Goal: Understand site structure: Understand site structure

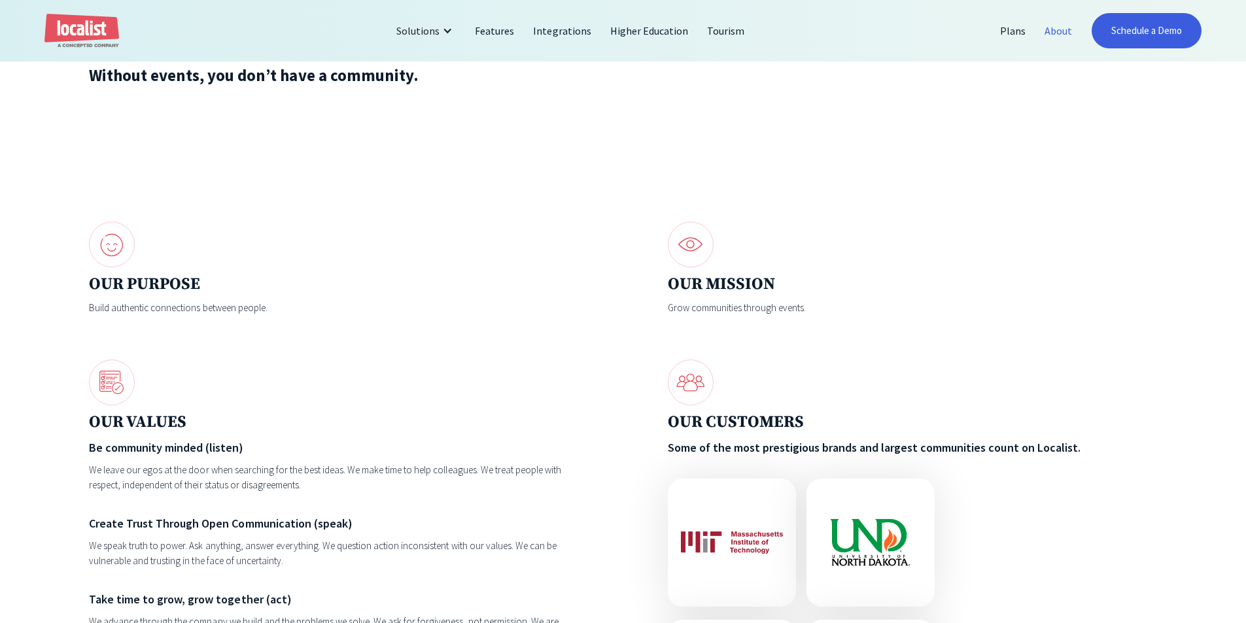
scroll to position [1504, 0]
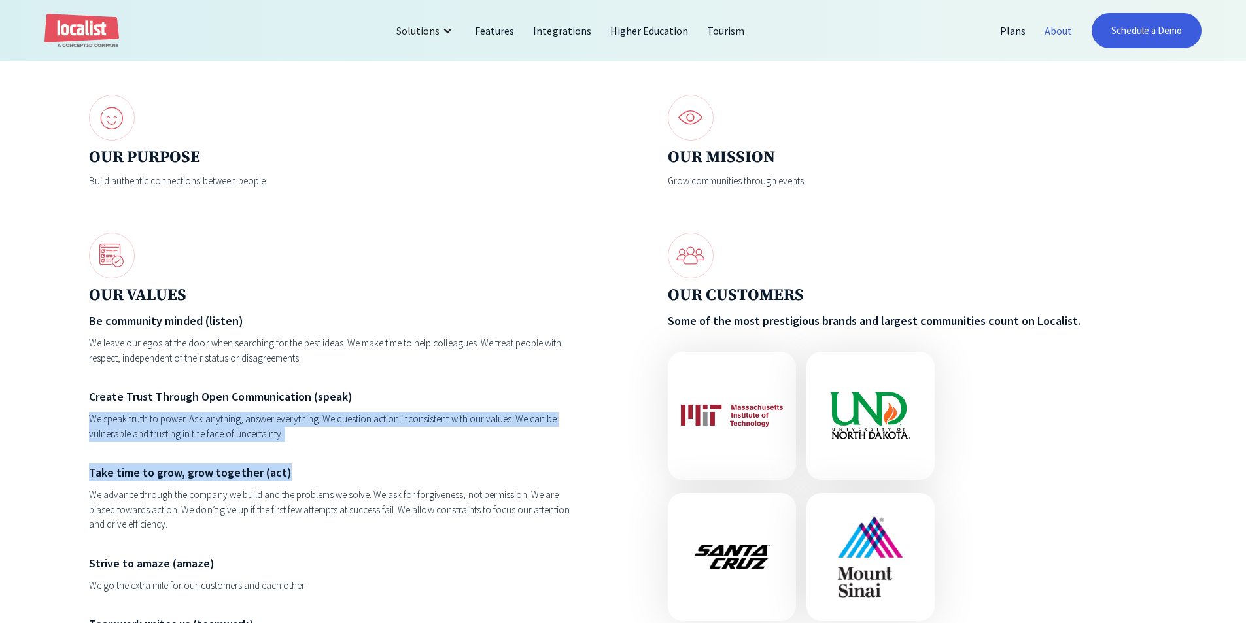
drag, startPoint x: 426, startPoint y: 456, endPoint x: 406, endPoint y: 396, distance: 63.1
click at [406, 396] on div "Be community minded (listen) We leave our egos at the door when searching for t…" at bounding box center [333, 521] width 489 height 419
click at [406, 396] on h6 "Create Trust Through Open Communication (speak)" at bounding box center [333, 397] width 489 height 18
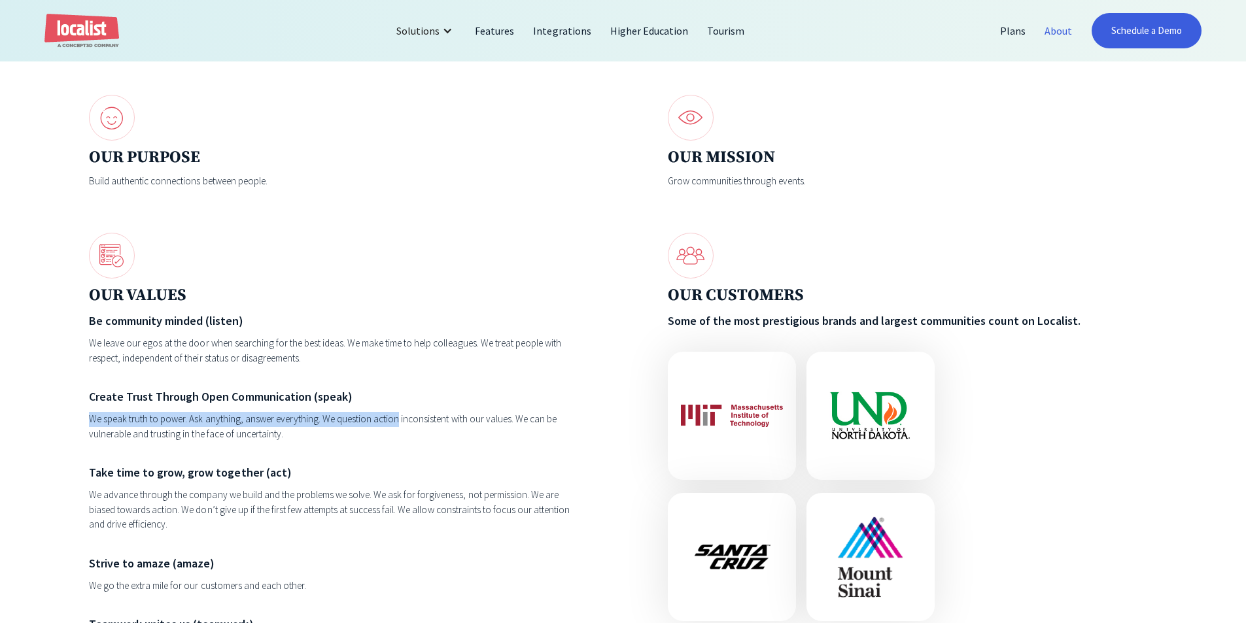
drag, startPoint x: 405, startPoint y: 384, endPoint x: 398, endPoint y: 428, distance: 44.4
click at [398, 428] on div "Be community minded (listen) We leave our egos at the door when searching for t…" at bounding box center [333, 521] width 489 height 419
click at [398, 428] on div "We speak truth to power. Ask anything, answer everything. We question action in…" at bounding box center [333, 426] width 489 height 29
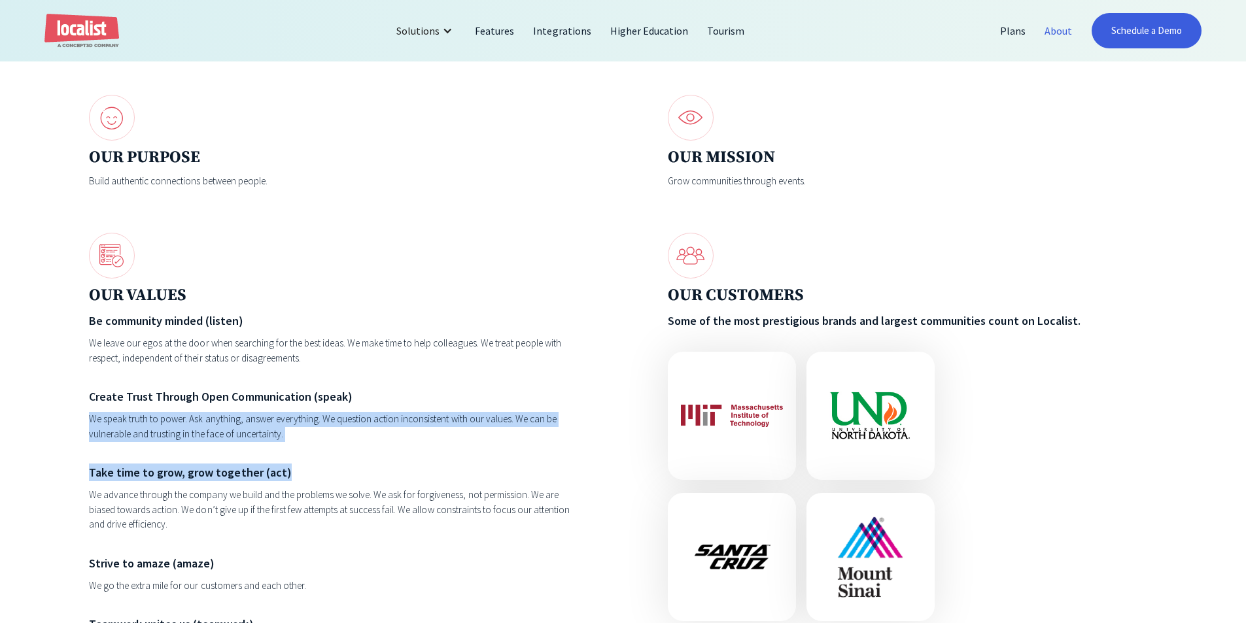
drag, startPoint x: 469, startPoint y: 384, endPoint x: 432, endPoint y: 466, distance: 90.2
click at [432, 466] on div "Be community minded (listen) We leave our egos at the door when searching for t…" at bounding box center [333, 521] width 489 height 419
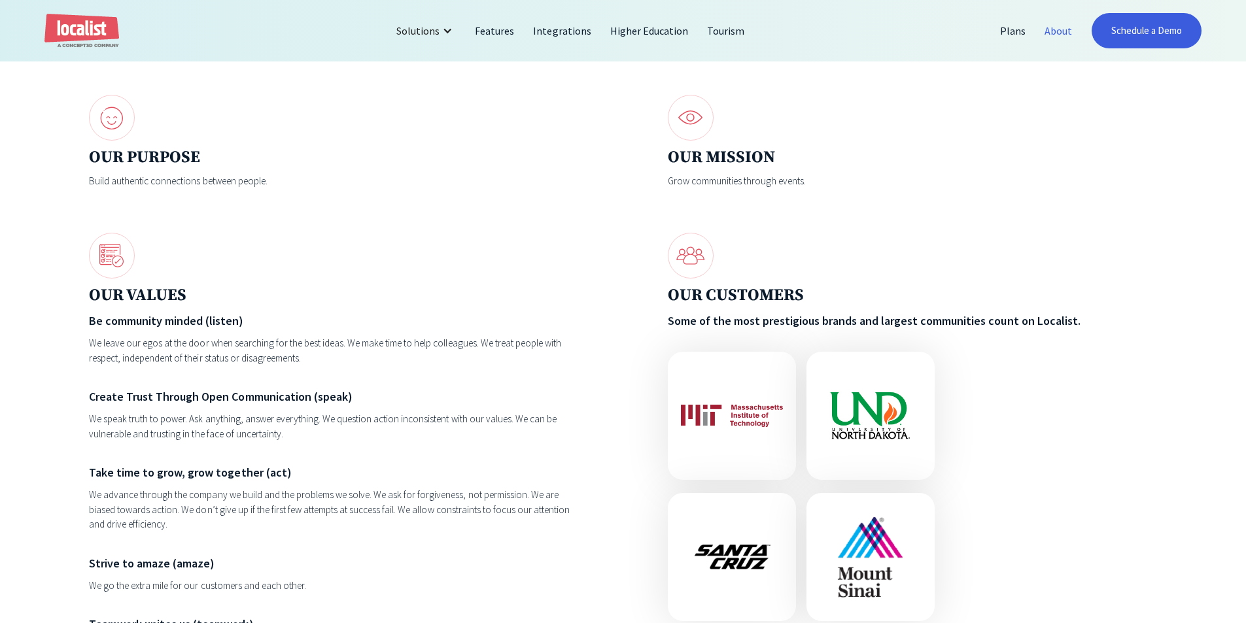
drag, startPoint x: 294, startPoint y: 390, endPoint x: 291, endPoint y: 383, distance: 8.5
click at [294, 390] on div "Be community minded (listen) We leave our egos at the door when searching for t…" at bounding box center [333, 521] width 489 height 419
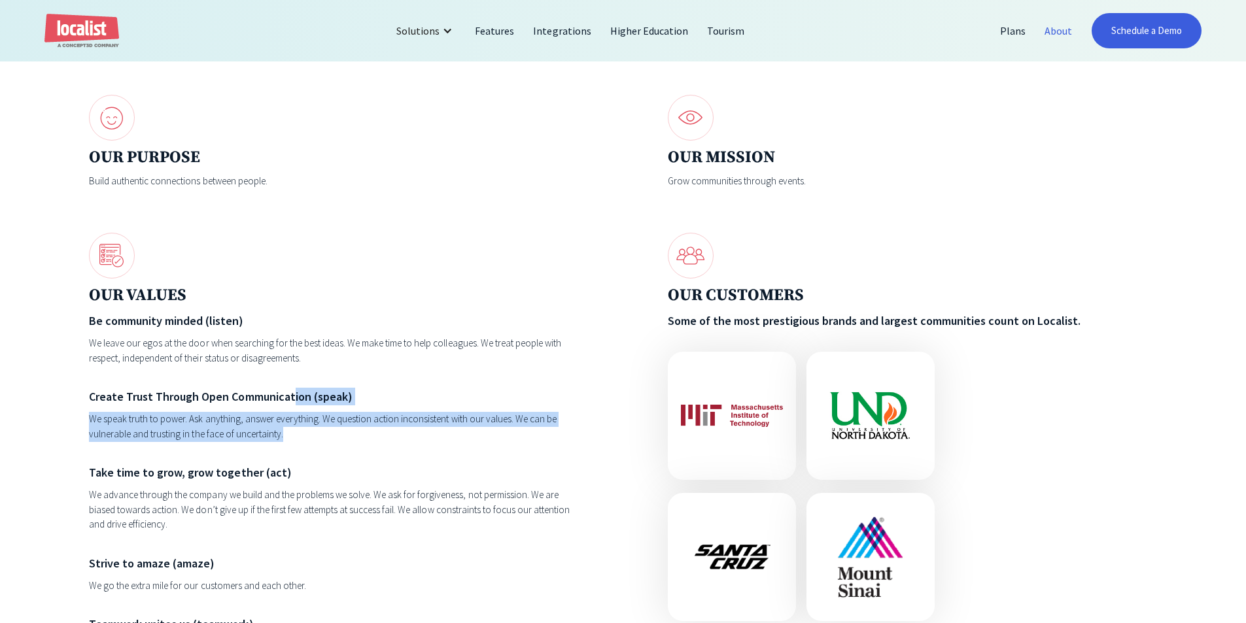
drag, startPoint x: 291, startPoint y: 382, endPoint x: 301, endPoint y: 441, distance: 59.7
click at [301, 441] on div "Be community minded (listen) We leave our egos at the door when searching for t…" at bounding box center [333, 521] width 489 height 419
click at [301, 441] on div "We speak truth to power. Ask anything, answer everything. We question action in…" at bounding box center [333, 426] width 489 height 29
